Goal: Task Accomplishment & Management: Use online tool/utility

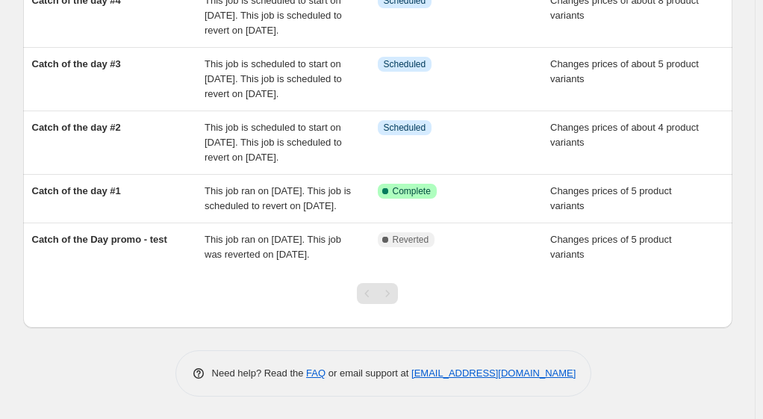
scroll to position [458, 0]
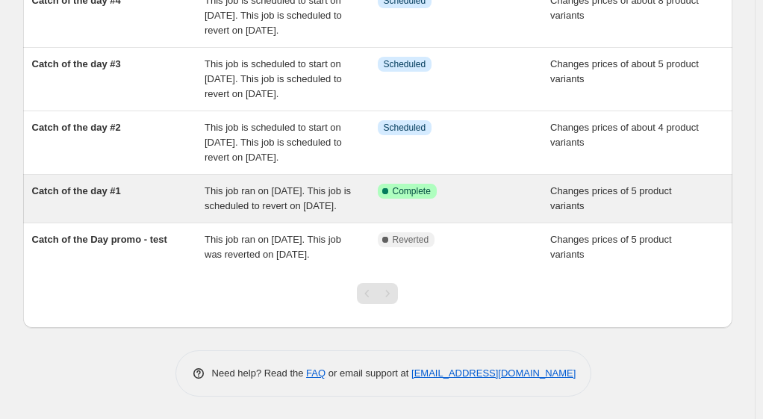
click at [106, 185] on span "Catch of the day #1" at bounding box center [76, 190] width 89 height 11
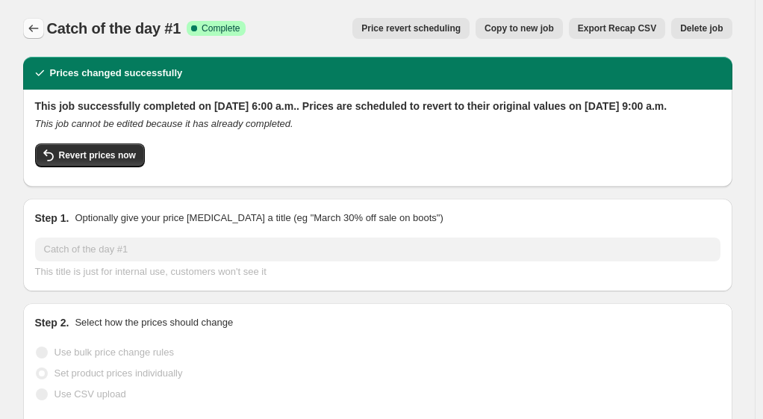
click at [40, 33] on icon "Price change jobs" at bounding box center [33, 28] width 15 height 15
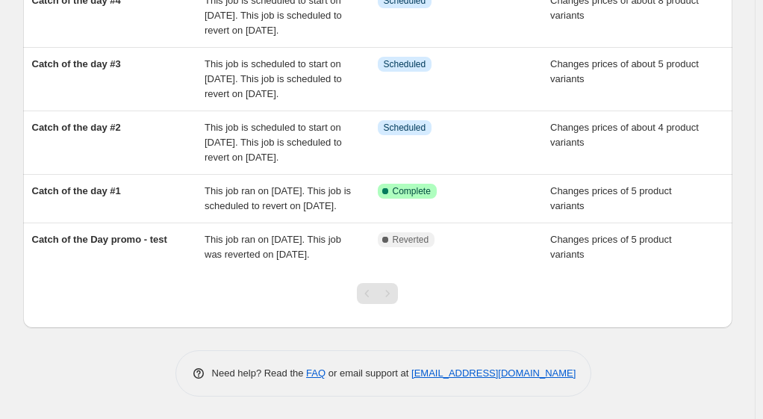
scroll to position [458, 0]
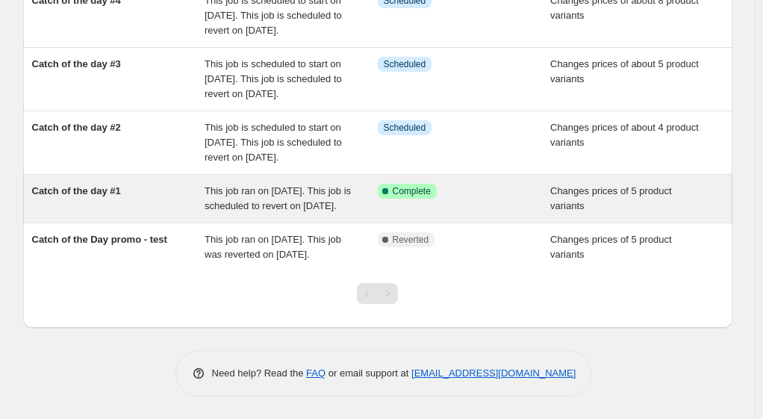
click at [99, 185] on span "Catch of the day #1" at bounding box center [76, 190] width 89 height 11
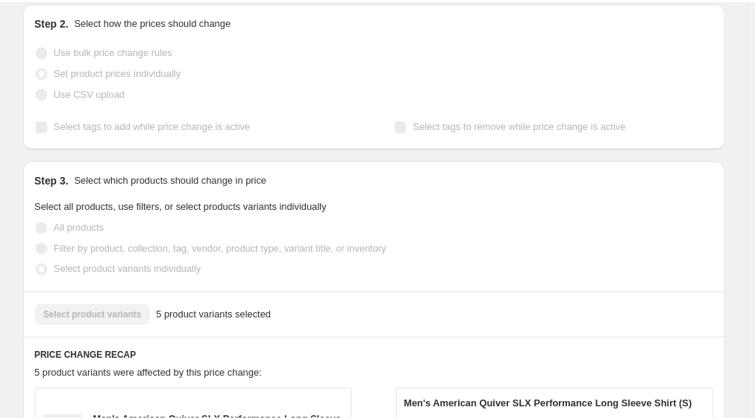
scroll to position [300, 0]
